Goal: Find specific page/section: Find specific page/section

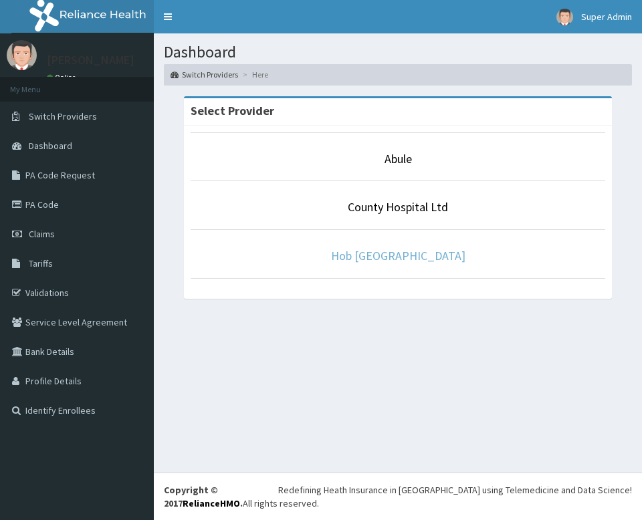
click at [411, 252] on link "Hob [GEOGRAPHIC_DATA]" at bounding box center [398, 255] width 134 height 15
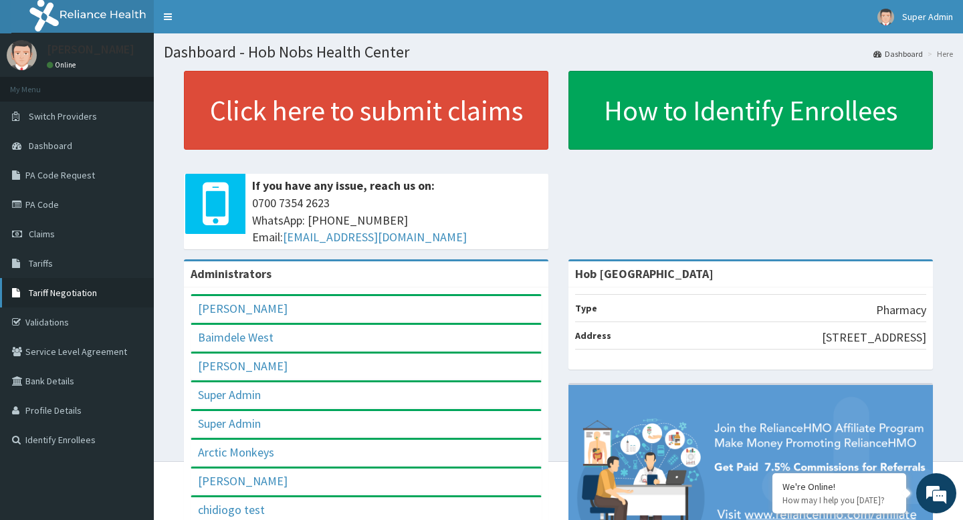
click at [56, 293] on span "Tariff Negotiation" at bounding box center [63, 293] width 68 height 12
